Goal: Task Accomplishment & Management: Use online tool/utility

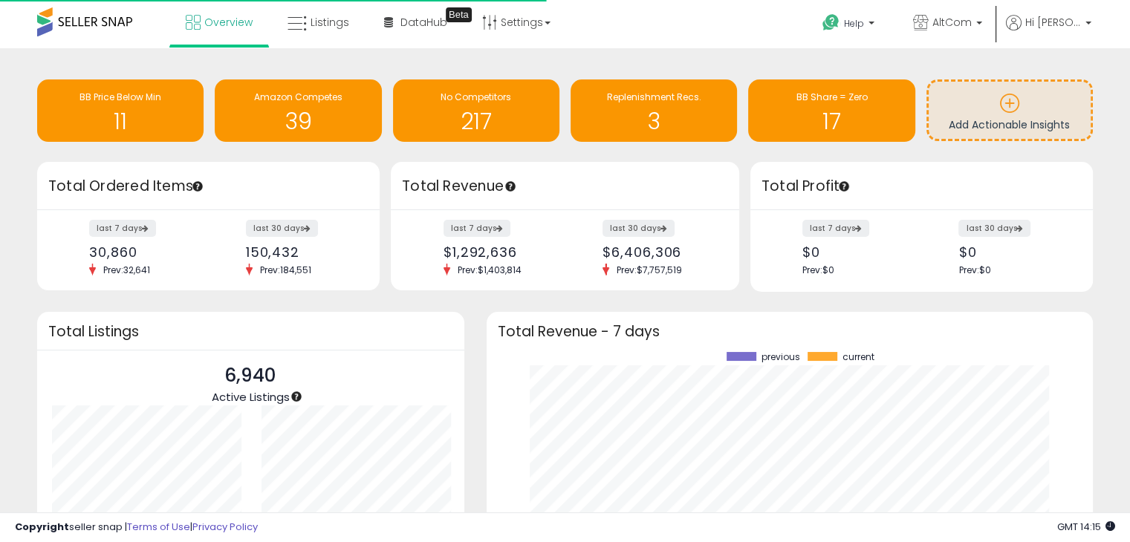
scroll to position [206, 576]
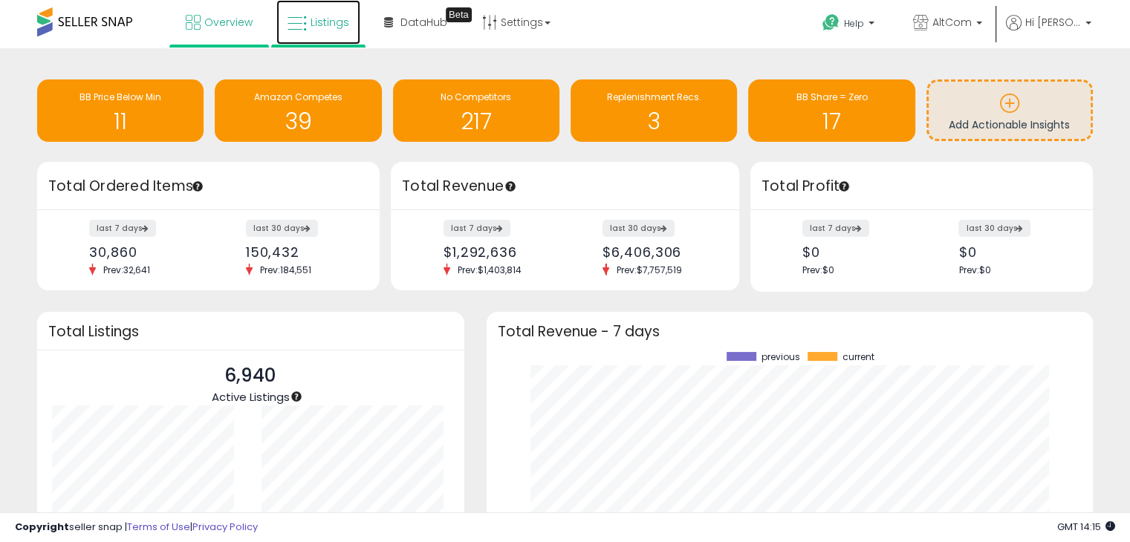
click at [323, 25] on span "Listings" at bounding box center [329, 22] width 39 height 15
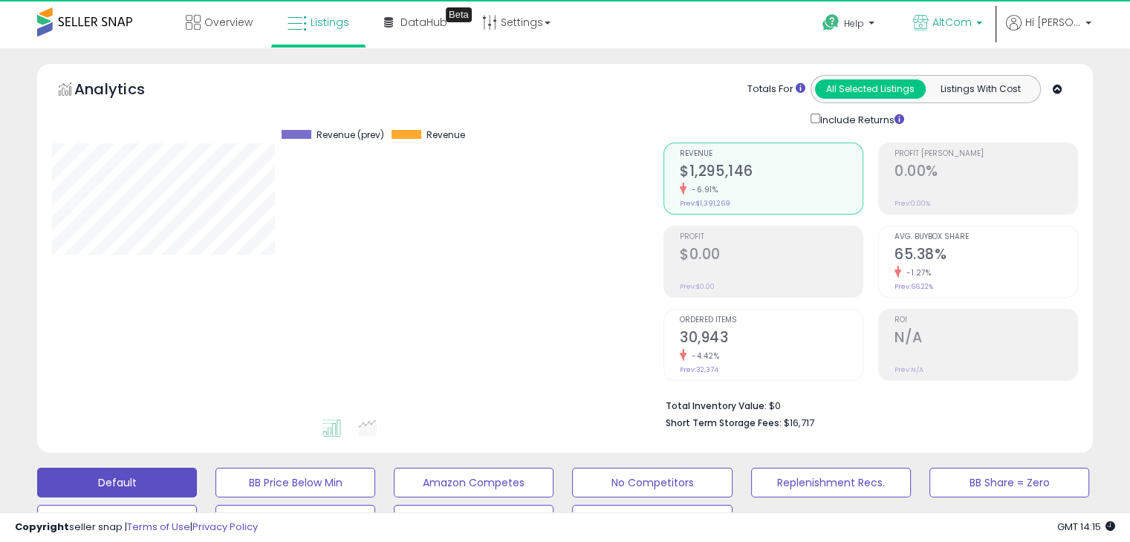
click at [982, 22] on b at bounding box center [979, 27] width 6 height 10
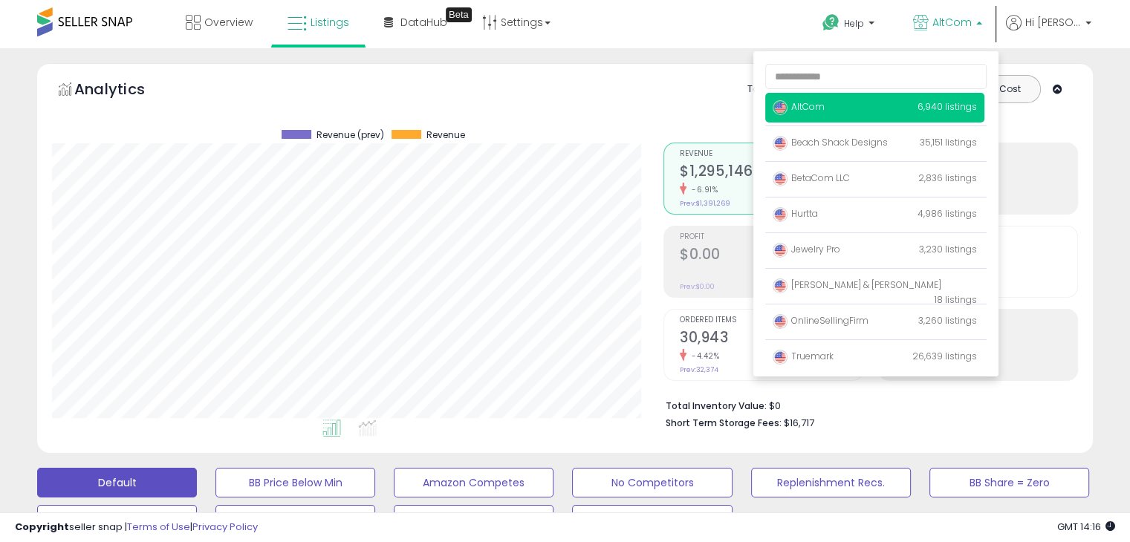
scroll to position [304, 610]
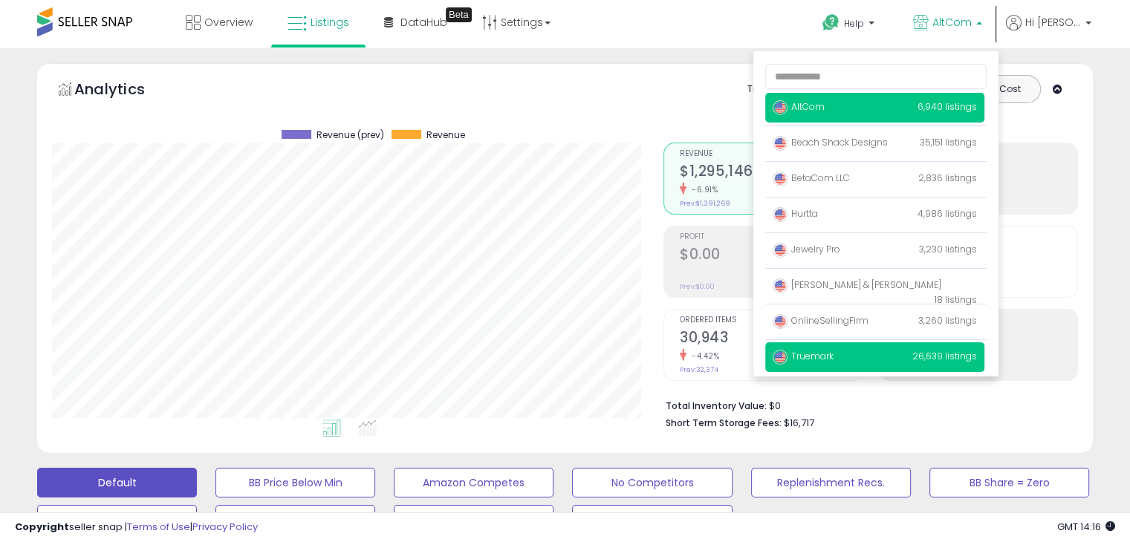
click at [833, 355] on span "Truemark" at bounding box center [802, 356] width 61 height 13
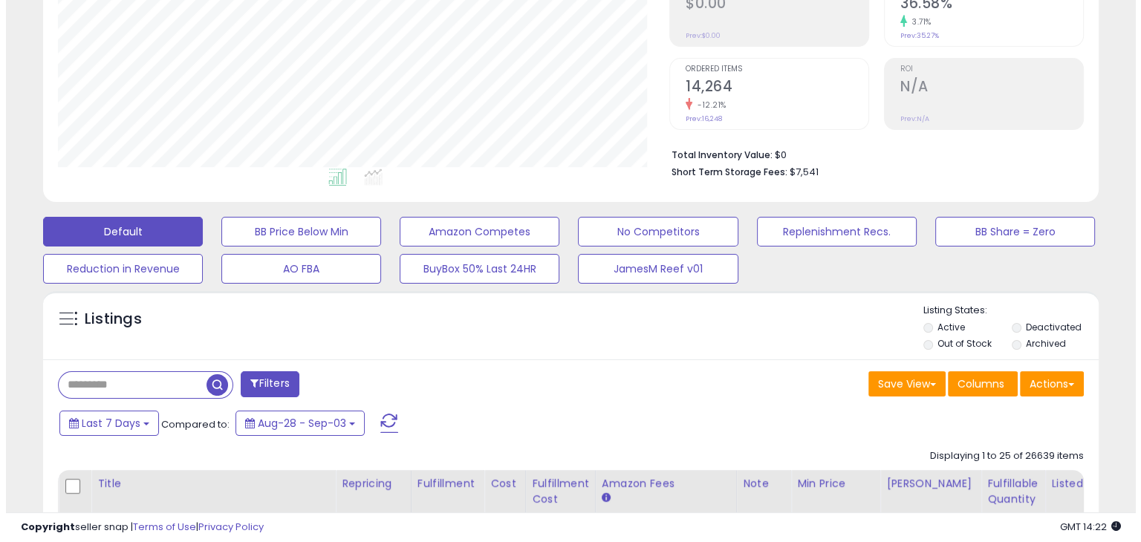
scroll to position [297, 0]
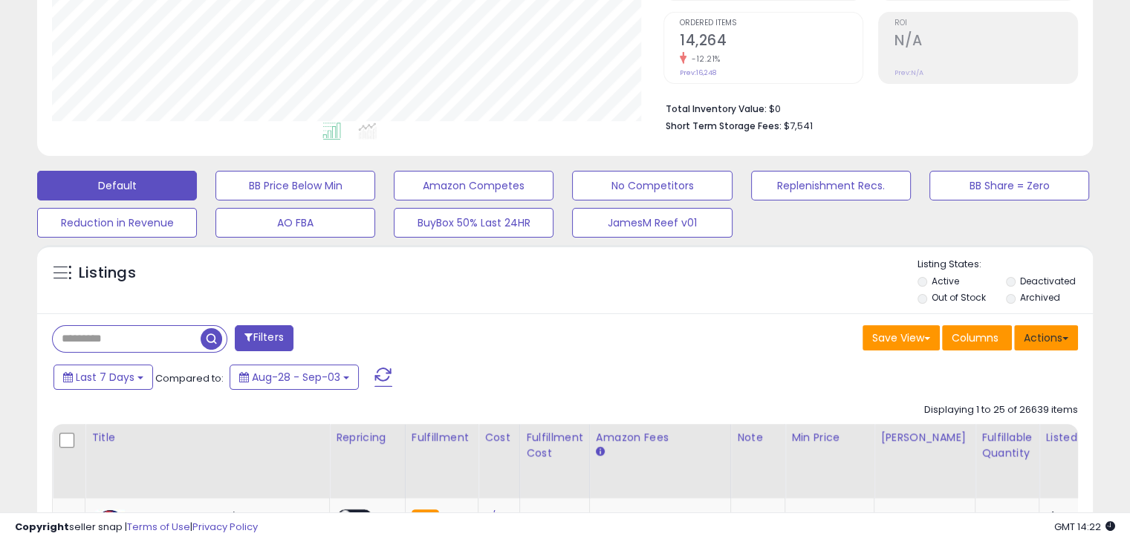
click at [1045, 341] on button "Actions" at bounding box center [1046, 337] width 64 height 25
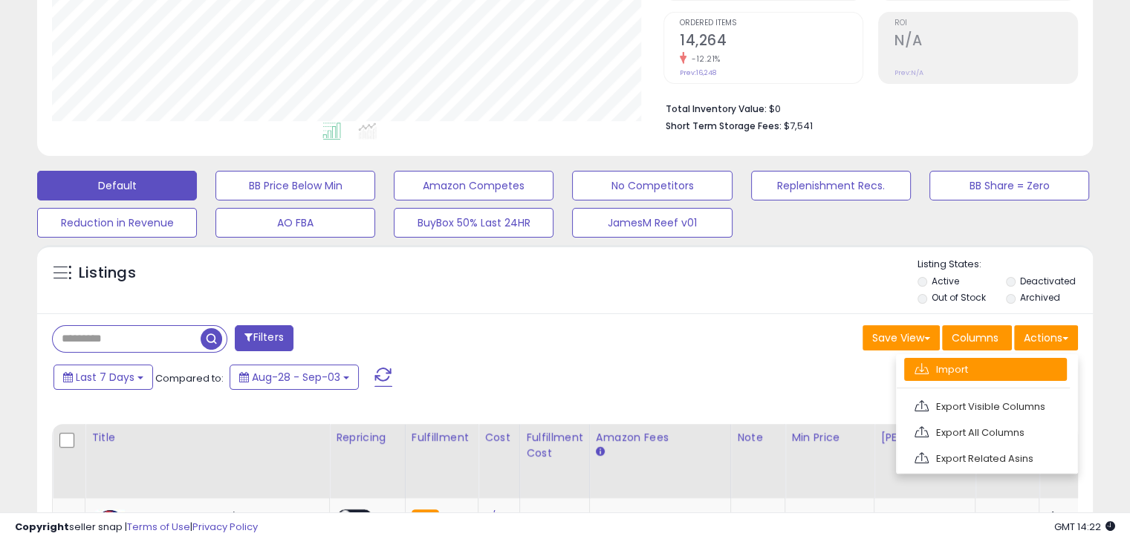
click at [1023, 370] on link "Import" at bounding box center [985, 369] width 163 height 23
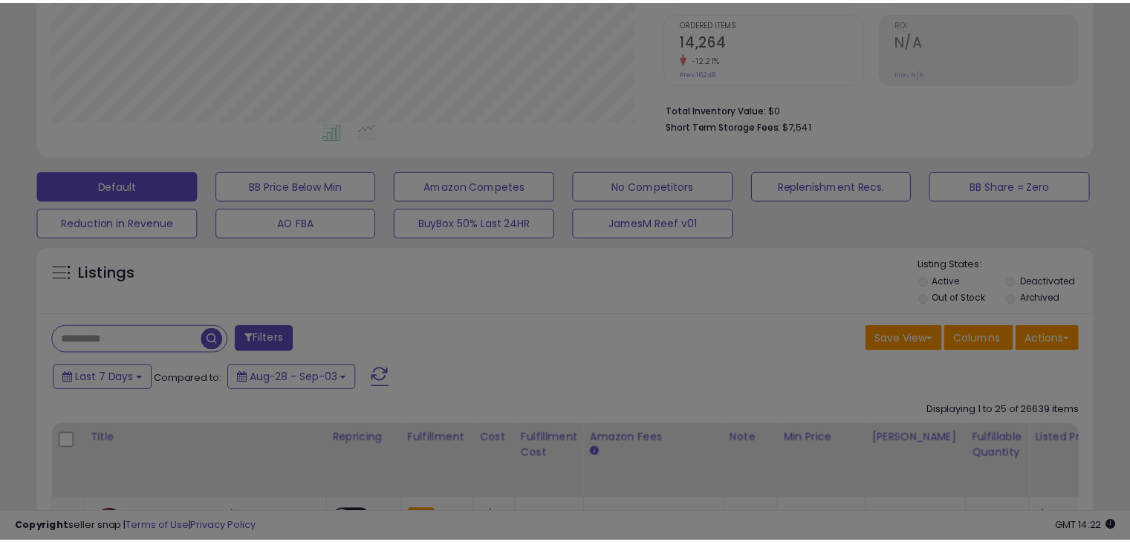
scroll to position [304, 618]
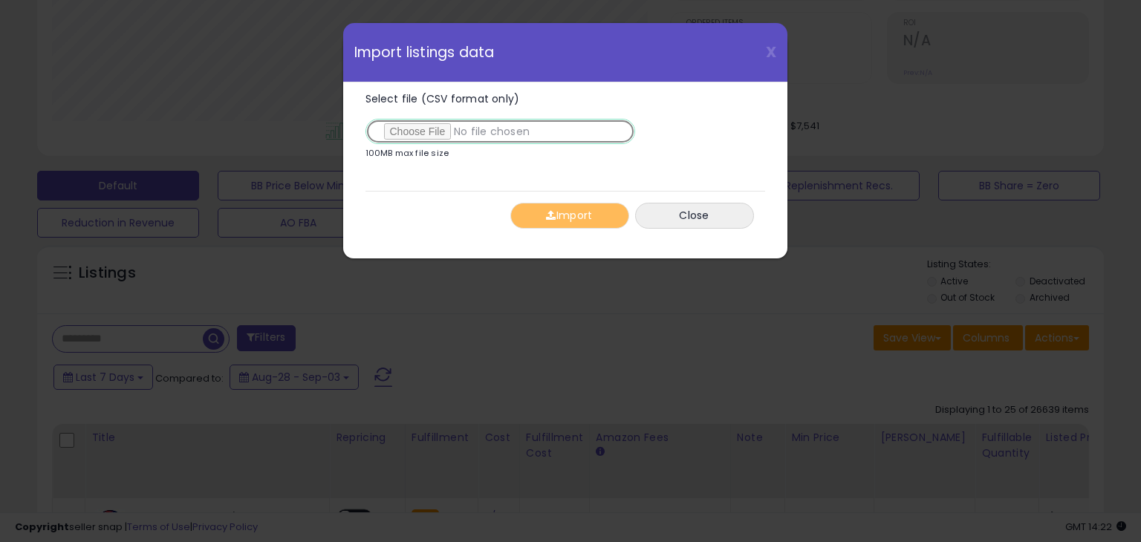
click at [406, 131] on input "Select file (CSV format only)" at bounding box center [500, 131] width 270 height 25
type input "**********"
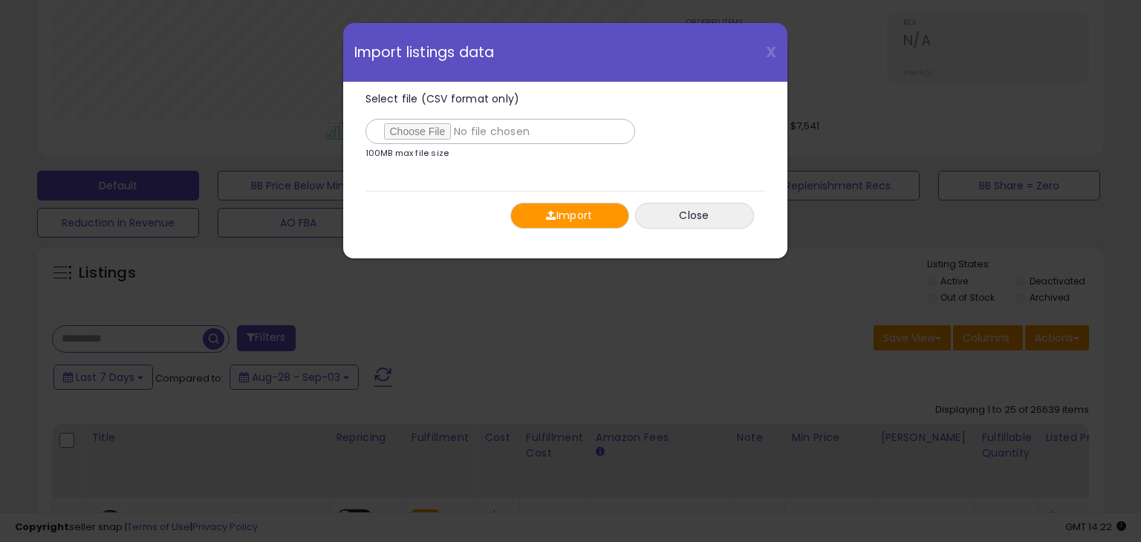
click at [573, 215] on button "Import" at bounding box center [569, 216] width 119 height 26
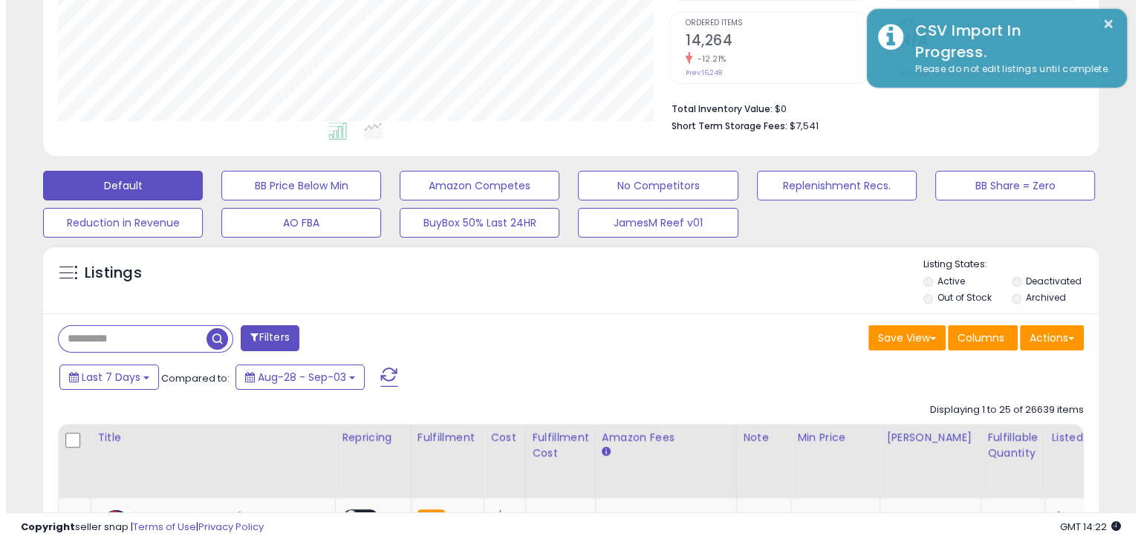
scroll to position [742370, 742063]
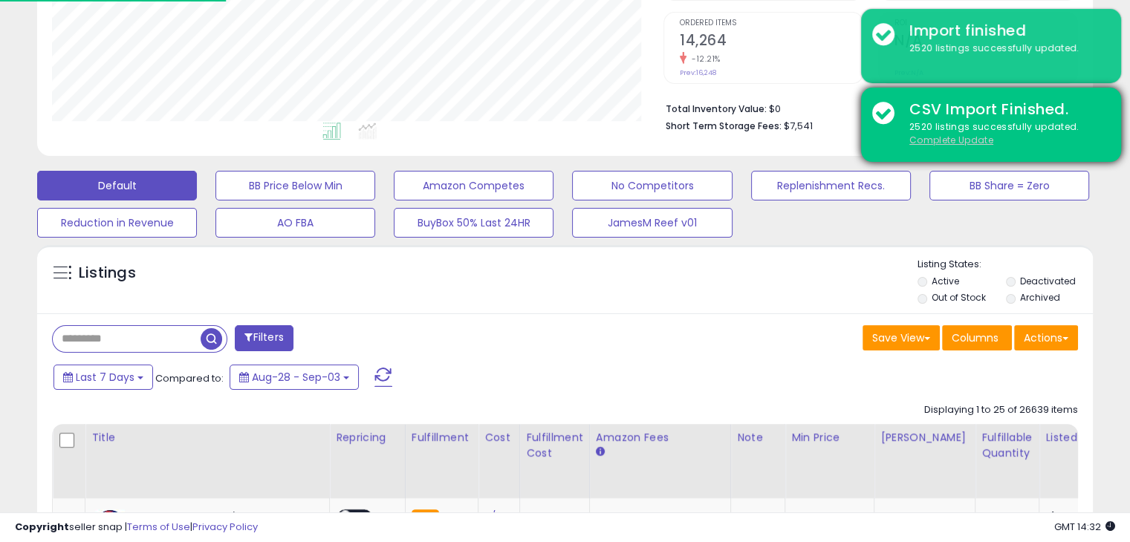
click at [945, 143] on u "Complete Update" at bounding box center [951, 140] width 84 height 13
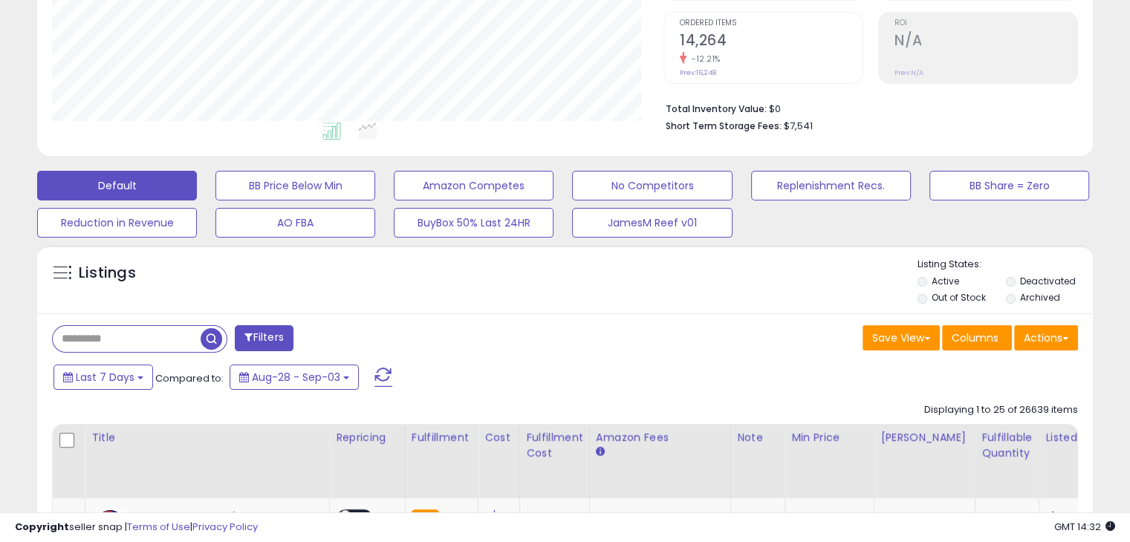
scroll to position [0, 0]
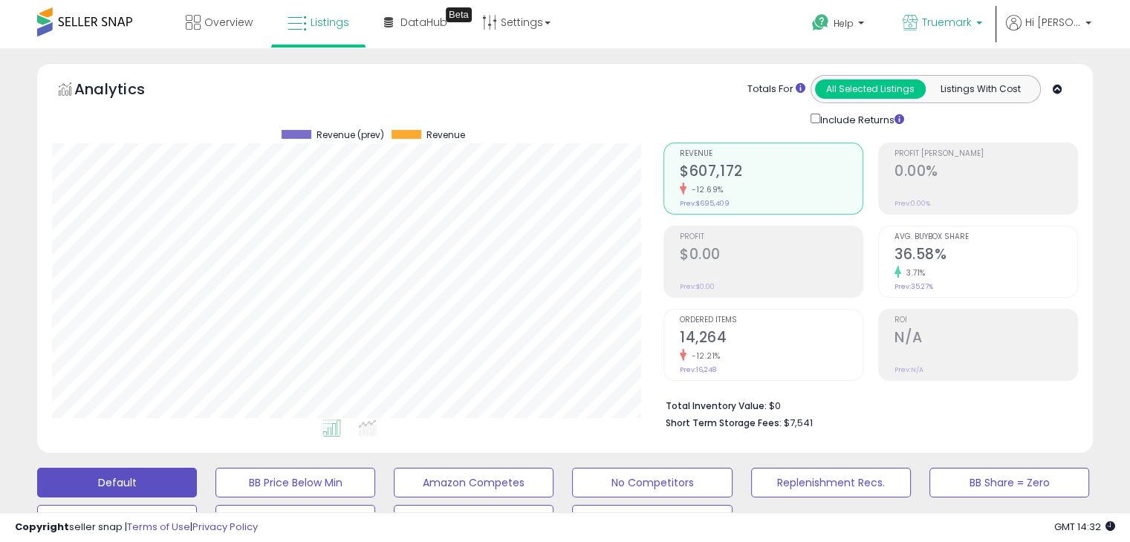
click at [982, 22] on p "Truemark" at bounding box center [941, 24] width 79 height 19
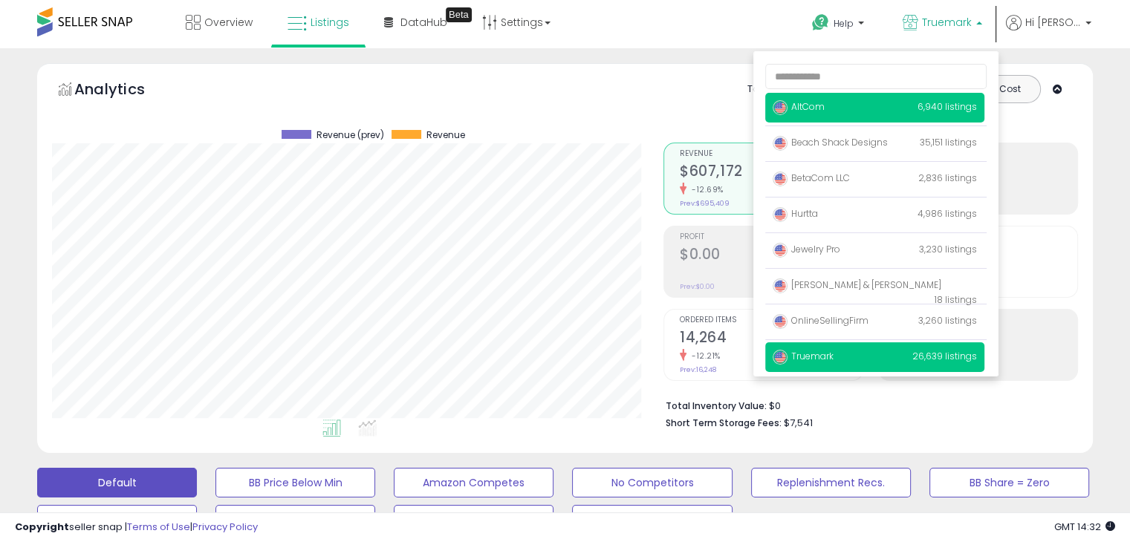
click at [824, 104] on span "AltCom" at bounding box center [798, 106] width 52 height 13
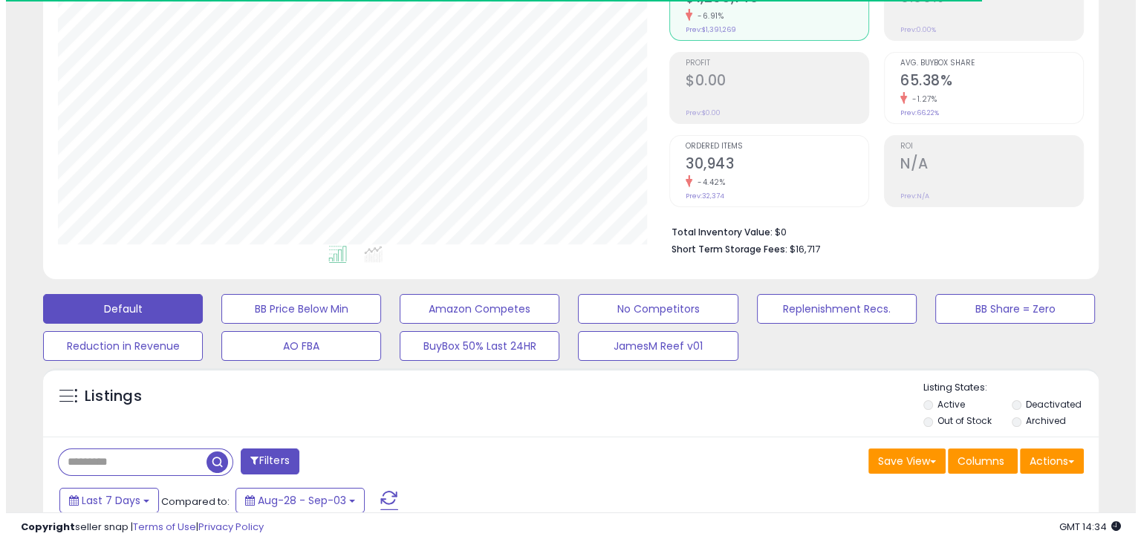
scroll to position [223, 0]
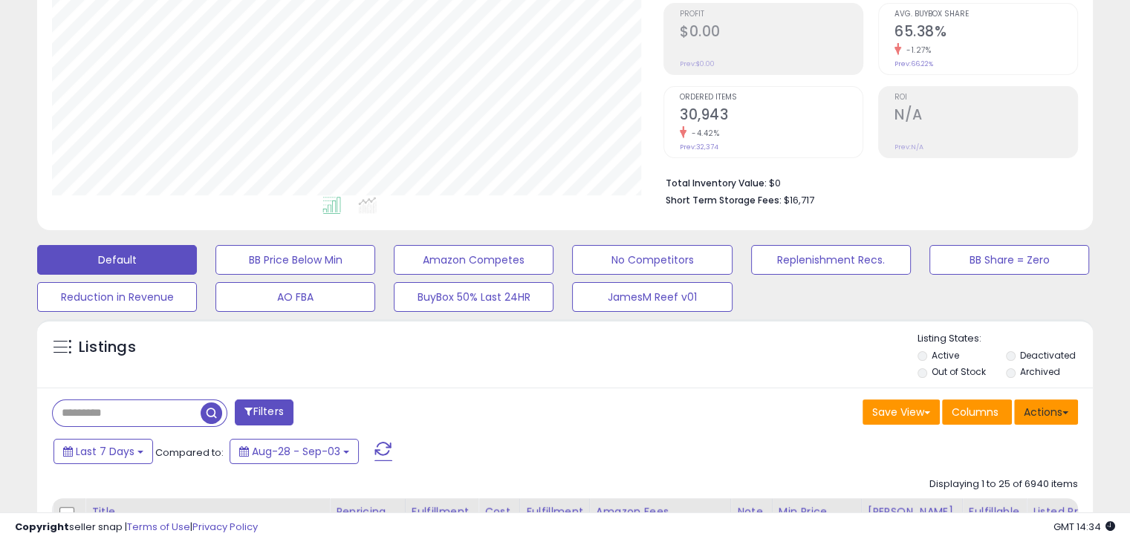
click at [1043, 416] on button "Actions" at bounding box center [1046, 412] width 64 height 25
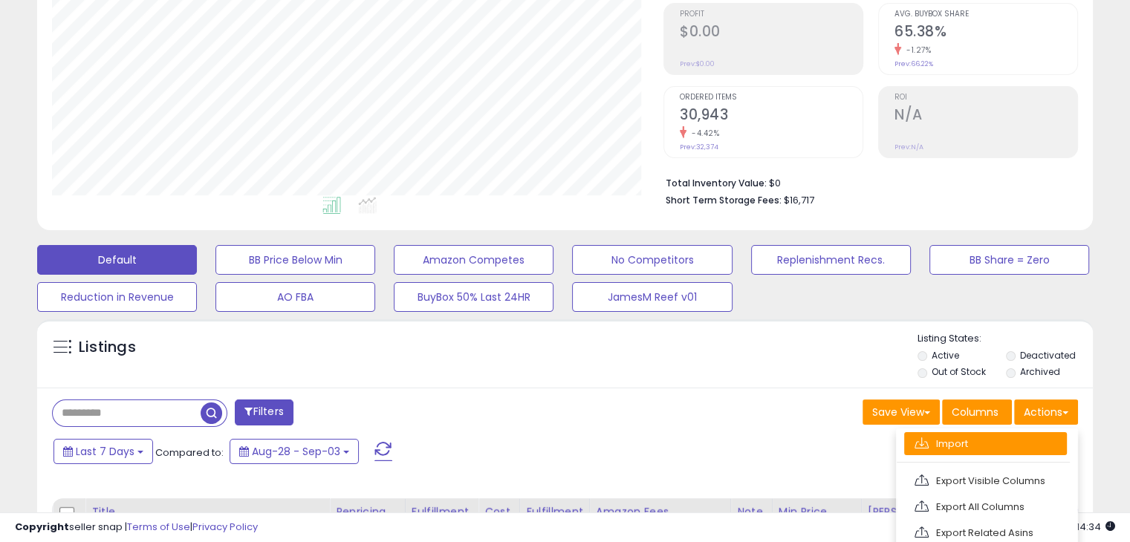
click at [949, 452] on link "Import" at bounding box center [985, 443] width 163 height 23
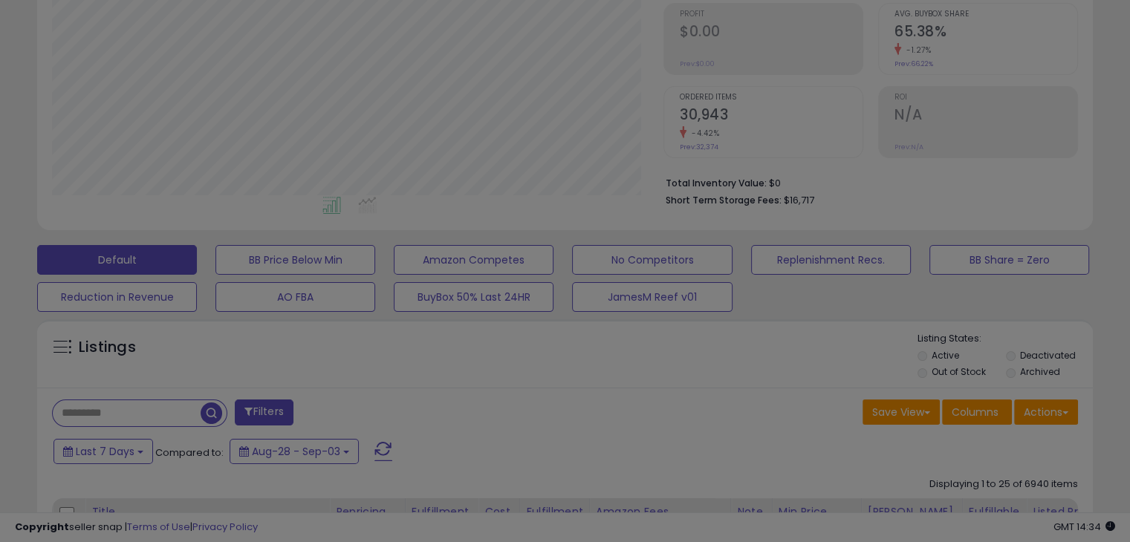
scroll to position [304, 618]
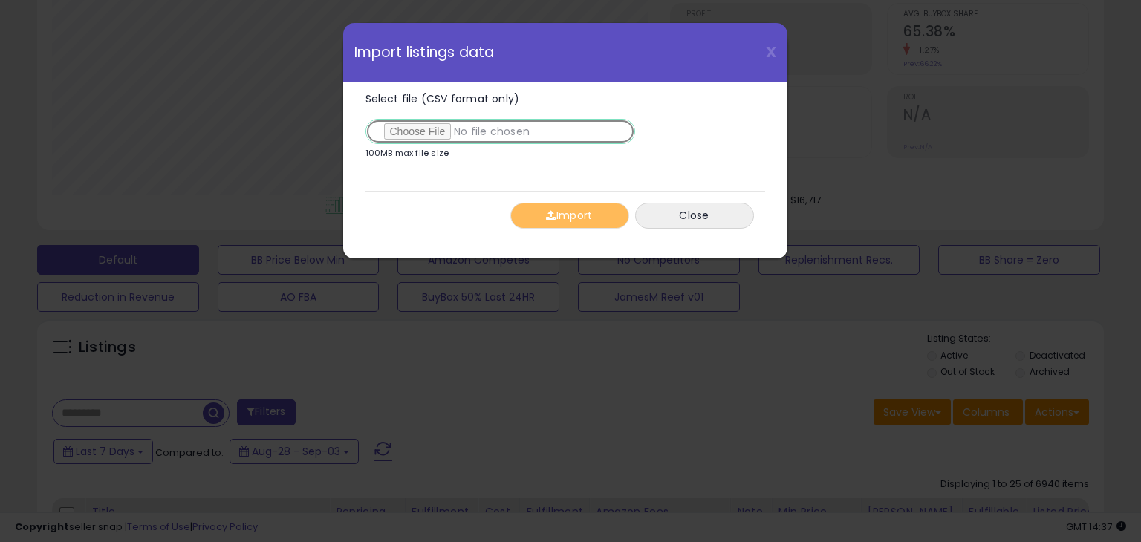
click at [432, 123] on input "Select file (CSV format only)" at bounding box center [500, 131] width 270 height 25
type input "**********"
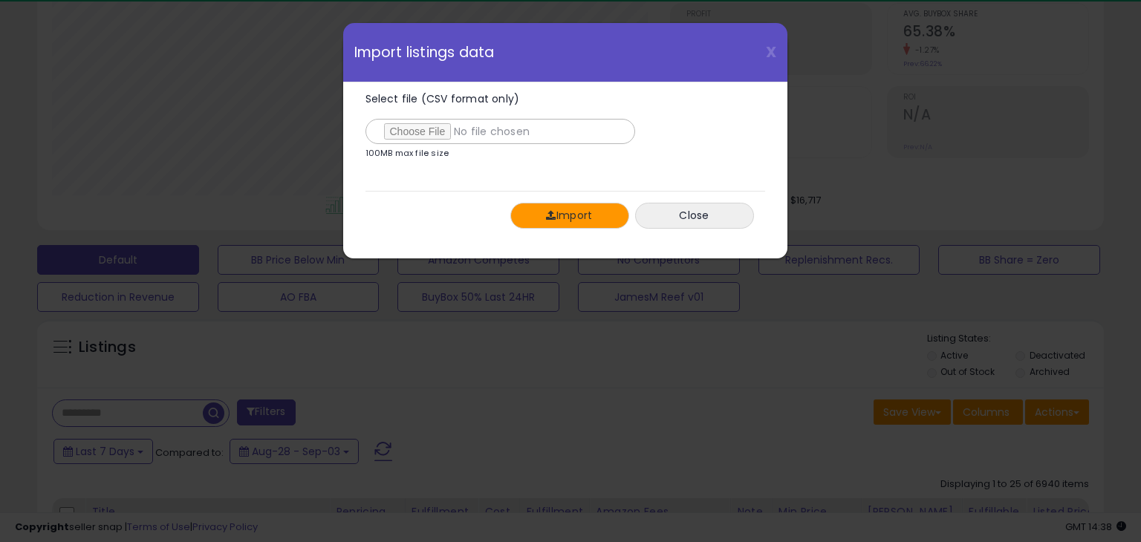
click at [561, 215] on button "Import" at bounding box center [569, 216] width 119 height 26
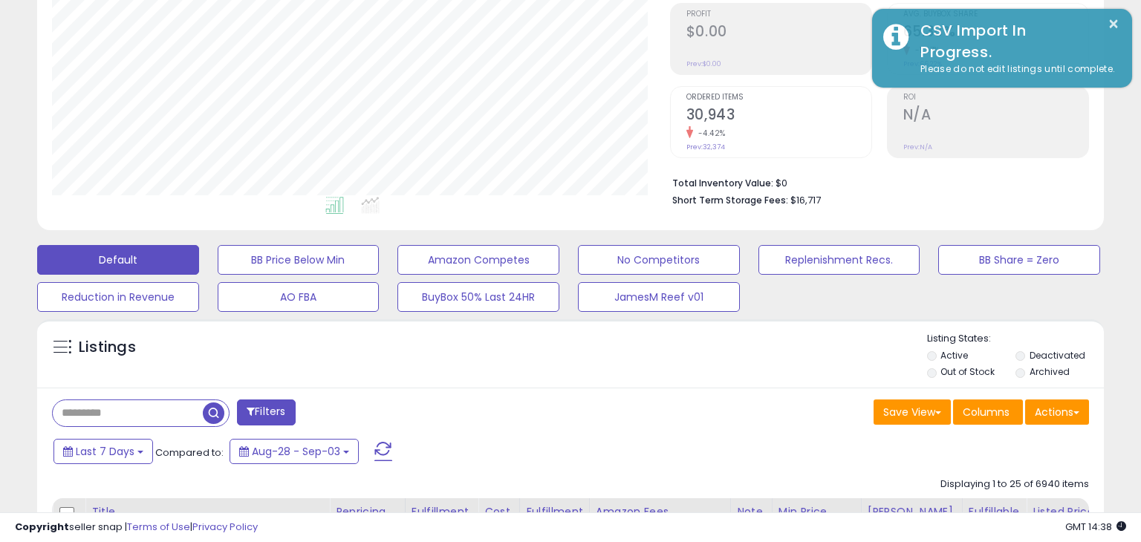
scroll to position [742370, 742063]
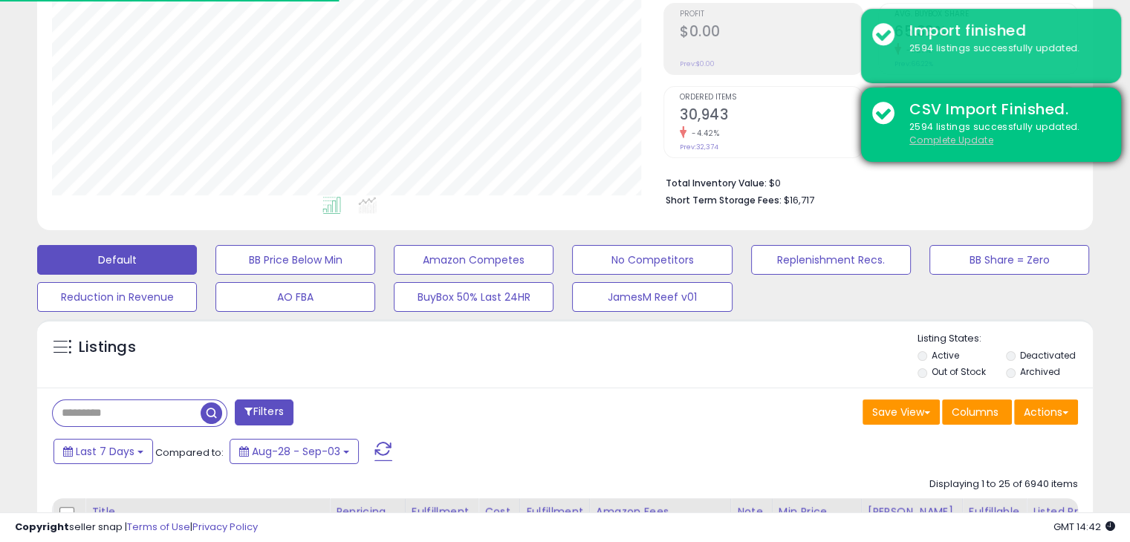
click at [948, 143] on u "Complete Update" at bounding box center [951, 140] width 84 height 13
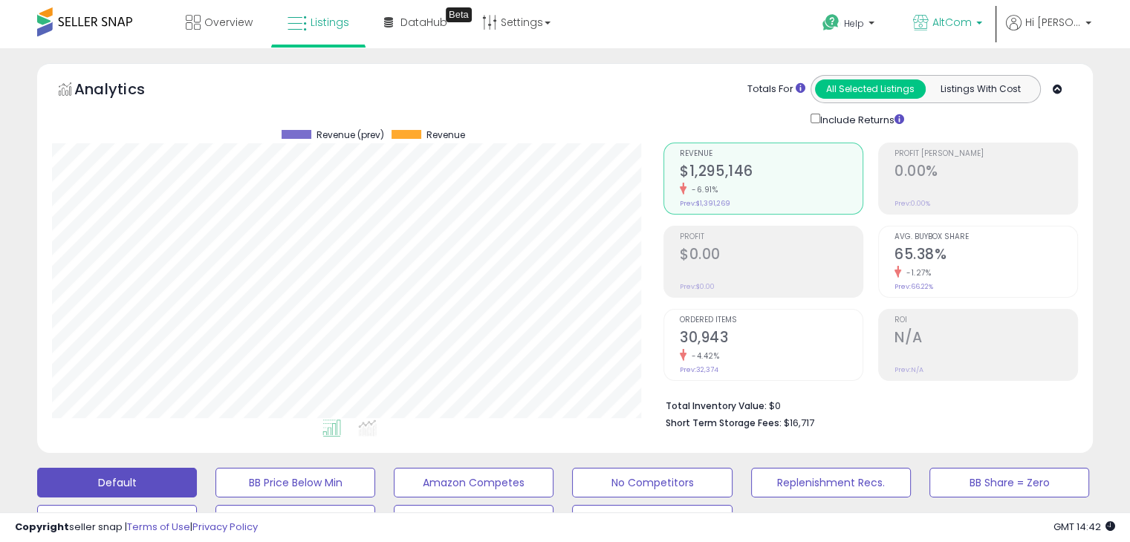
scroll to position [304, 610]
click at [982, 25] on p "AltCom" at bounding box center [947, 24] width 69 height 19
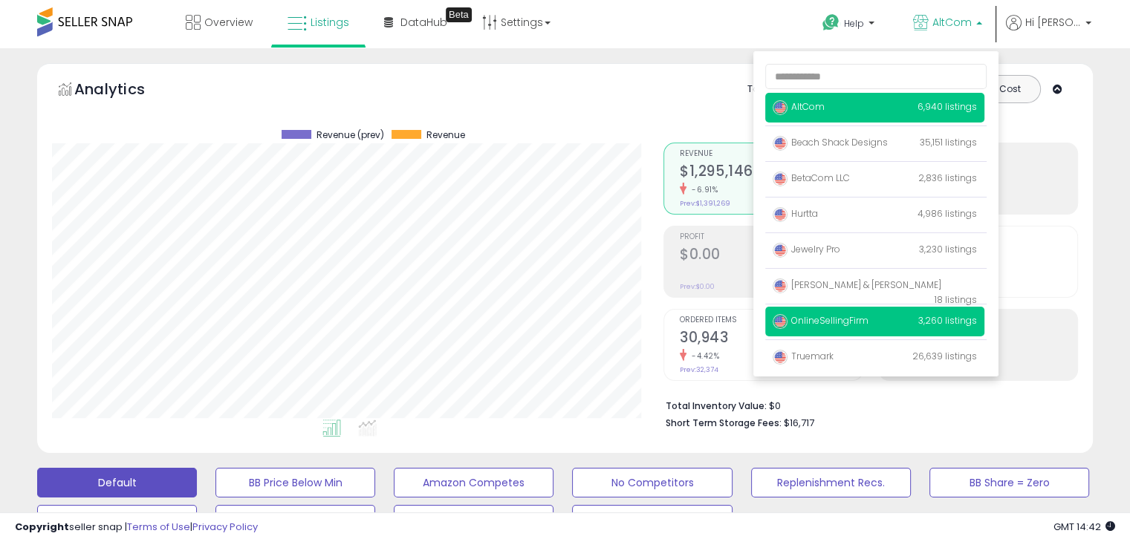
click at [834, 317] on span "OnlineSellingFirm" at bounding box center [820, 320] width 96 height 13
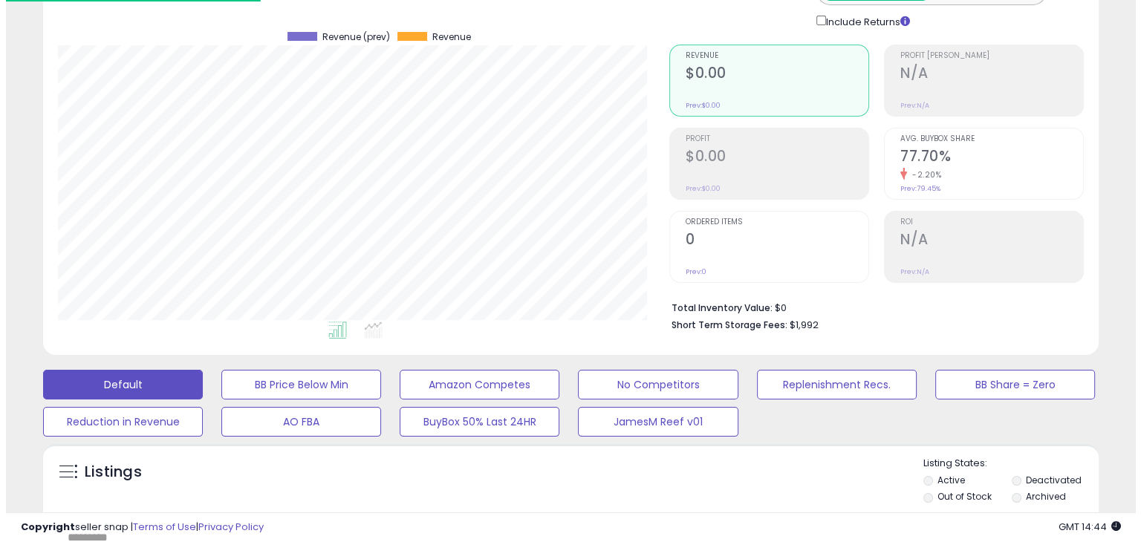
scroll to position [297, 0]
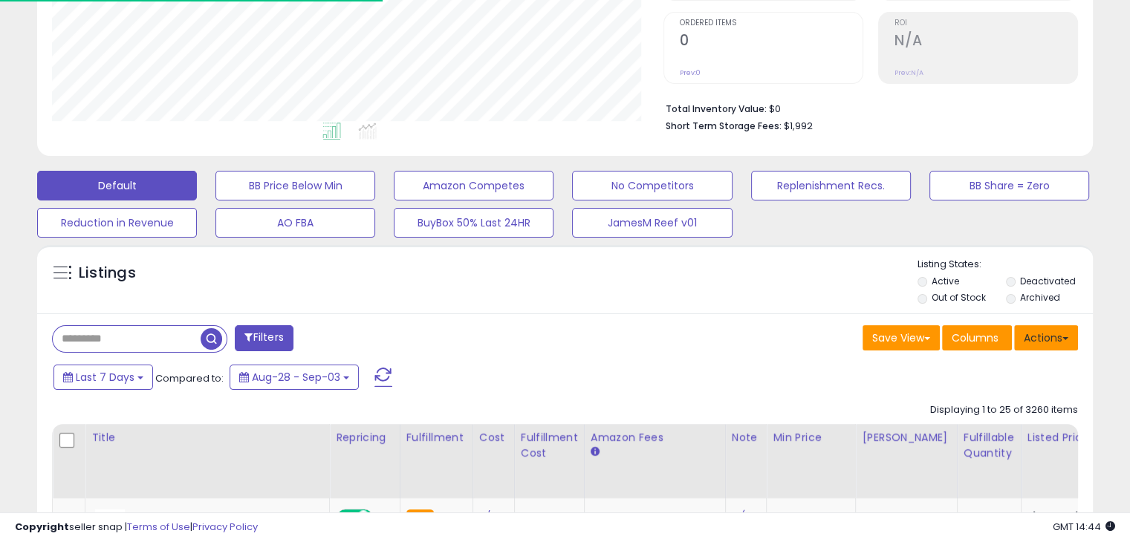
click at [1049, 333] on button "Actions" at bounding box center [1046, 337] width 64 height 25
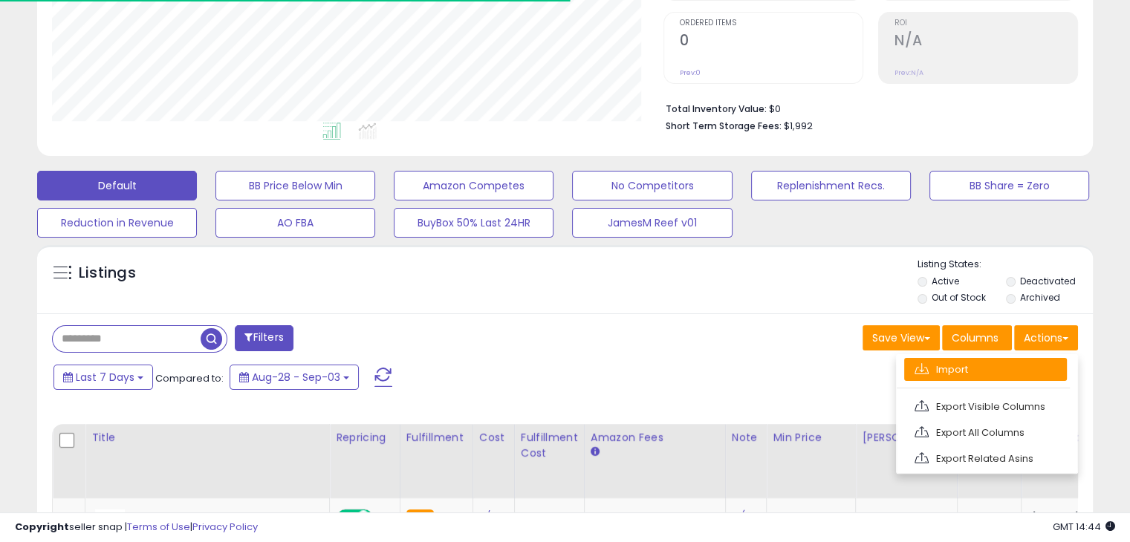
click at [1004, 377] on link "Import" at bounding box center [985, 369] width 163 height 23
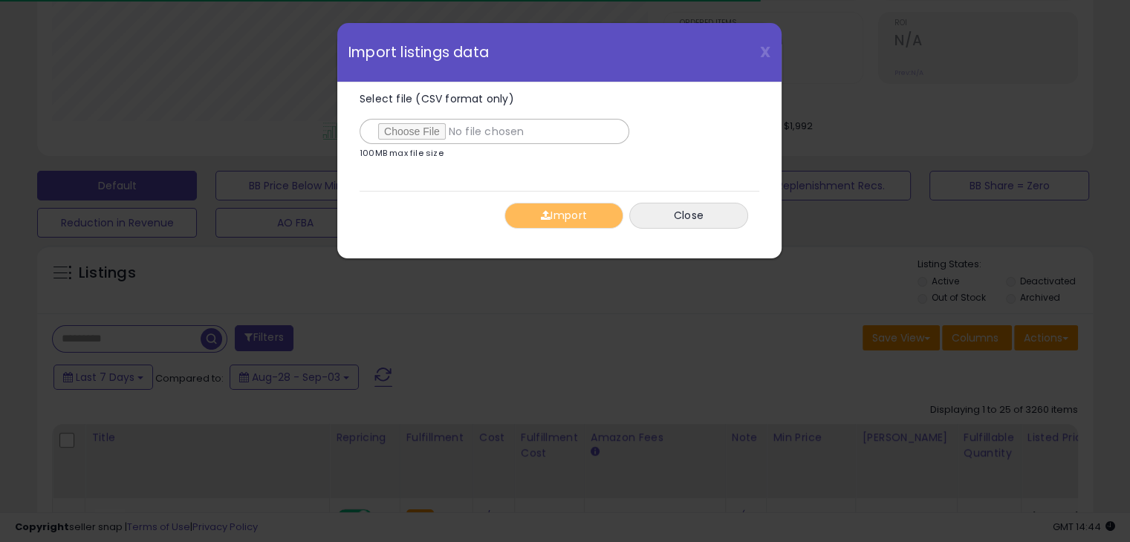
scroll to position [304, 618]
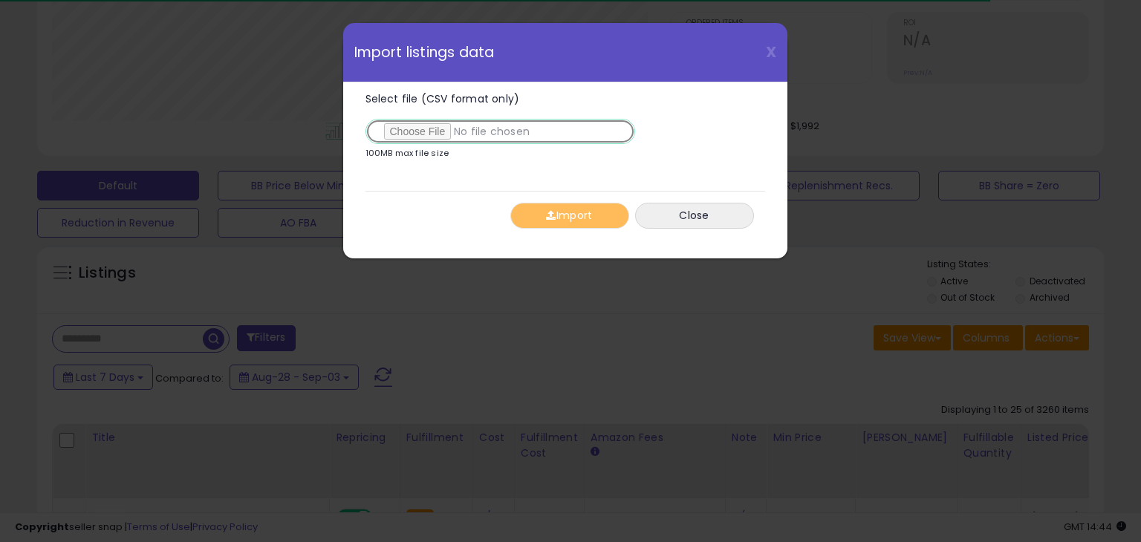
click at [416, 131] on input "Select file (CSV format only)" at bounding box center [500, 131] width 270 height 25
type input "**********"
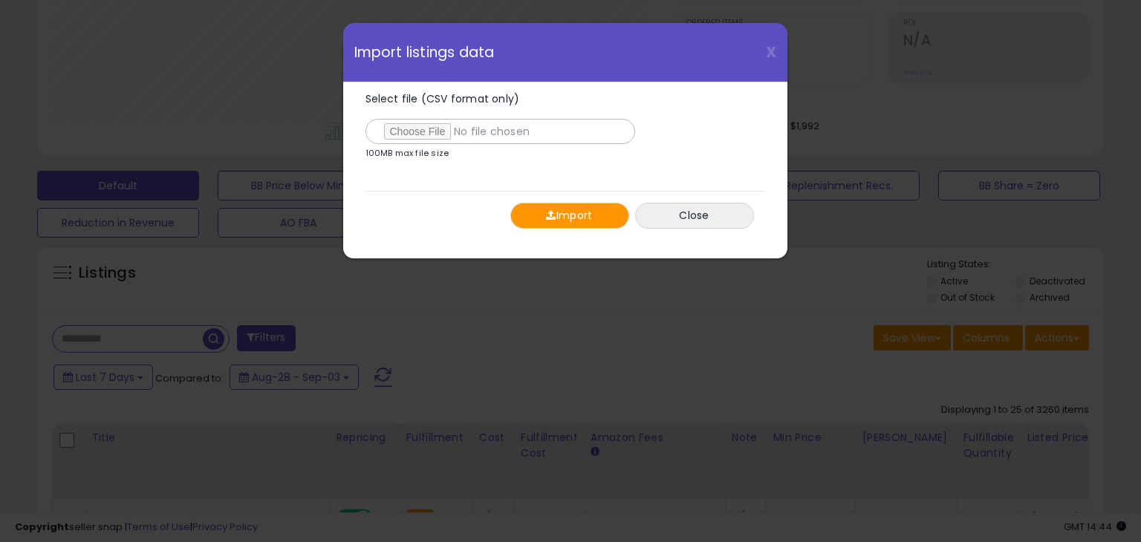
click at [562, 209] on button "Import" at bounding box center [569, 216] width 119 height 26
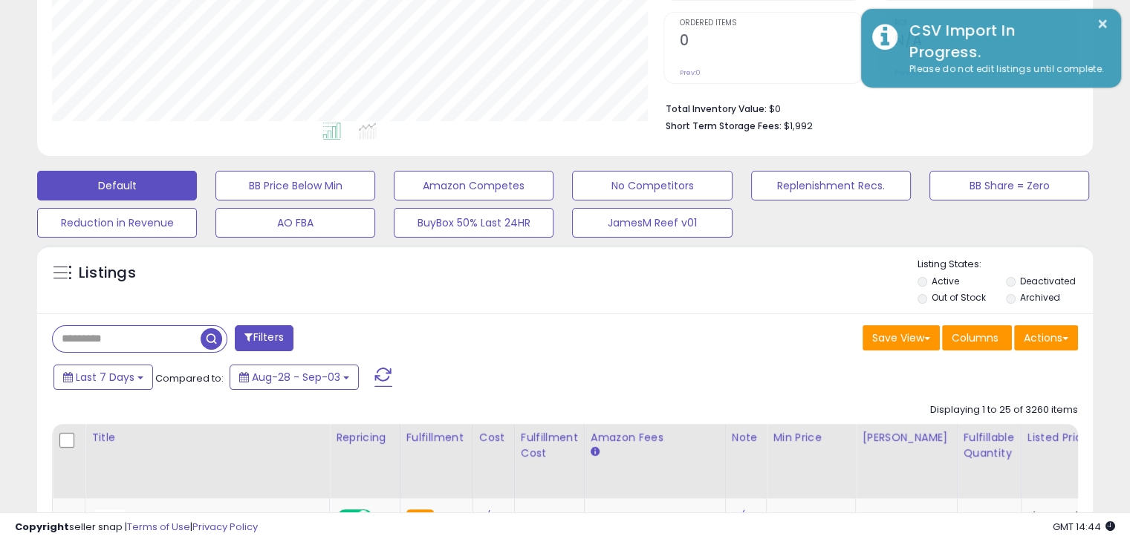
scroll to position [742370, 742063]
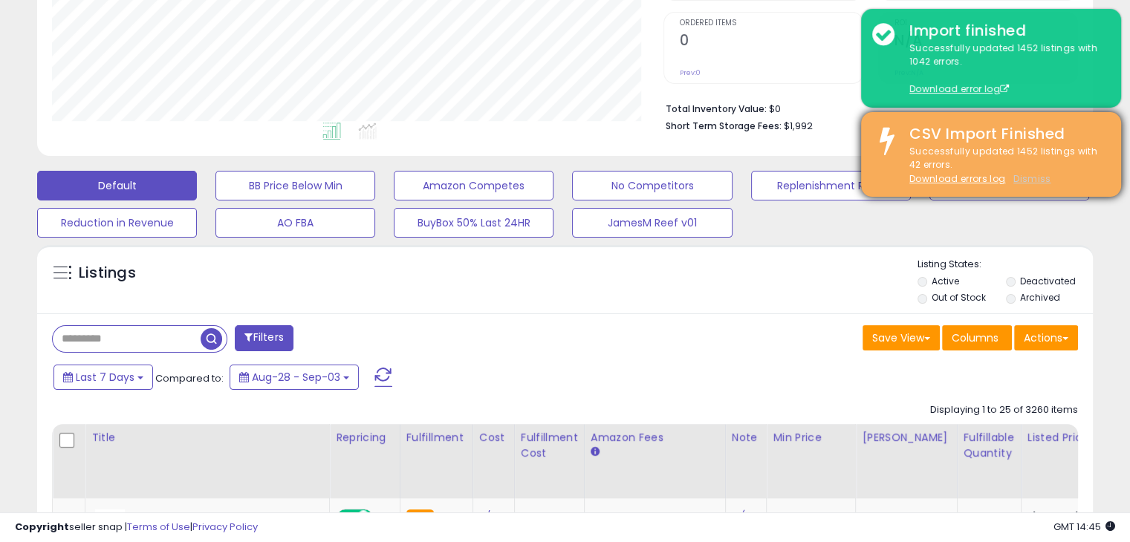
click at [1030, 183] on u "Dismiss" at bounding box center [1031, 178] width 37 height 13
